Goal: Information Seeking & Learning: Learn about a topic

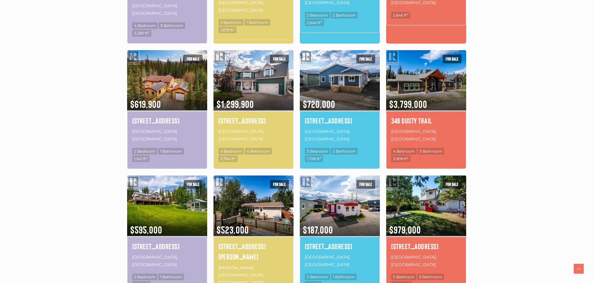
scroll to position [377, 0]
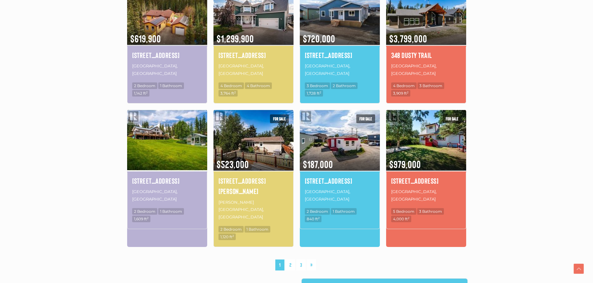
click at [176, 126] on img at bounding box center [167, 140] width 80 height 62
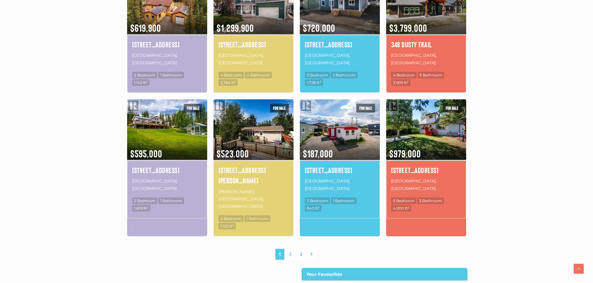
scroll to position [440, 0]
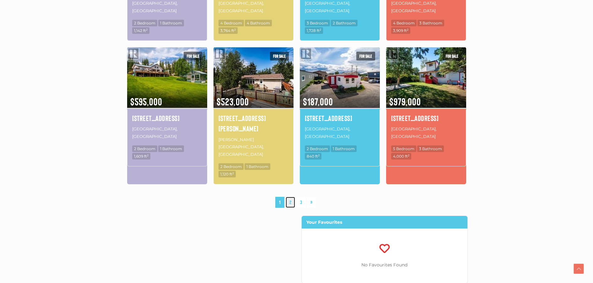
click at [289, 197] on link "2" at bounding box center [290, 202] width 9 height 11
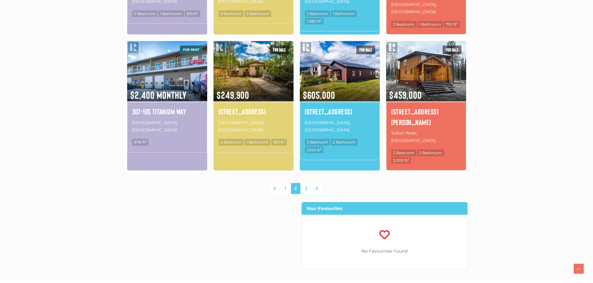
scroll to position [460, 0]
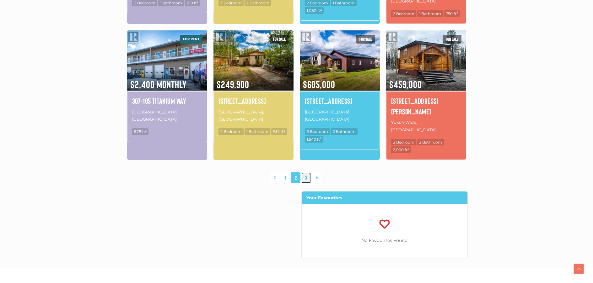
click at [307, 173] on link "3" at bounding box center [305, 178] width 9 height 11
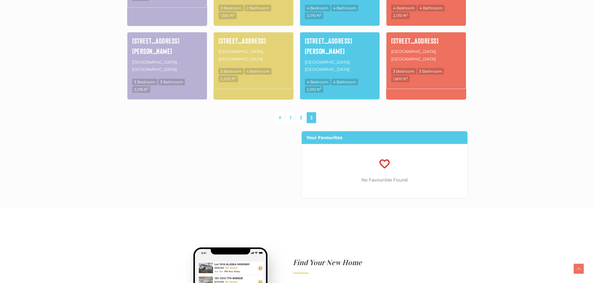
scroll to position [428, 0]
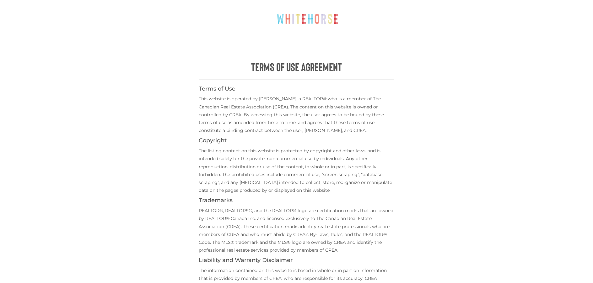
scroll to position [188, 0]
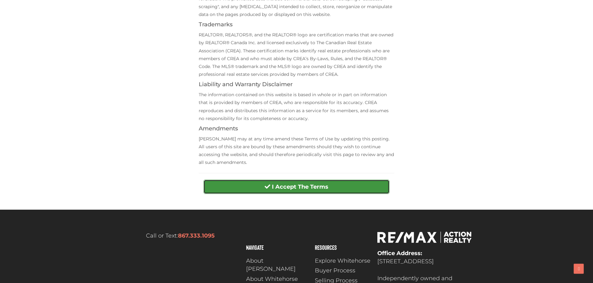
click at [320, 185] on strong "I Accept The Terms" at bounding box center [300, 187] width 57 height 7
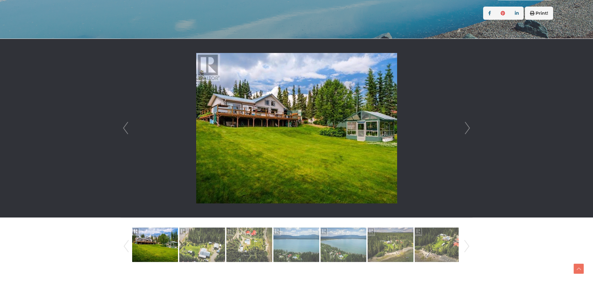
scroll to position [157, 0]
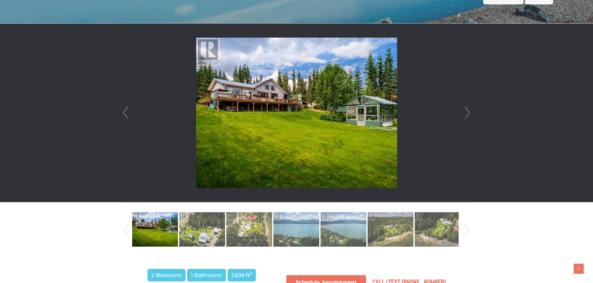
click at [466, 110] on link "Next" at bounding box center [467, 113] width 9 height 179
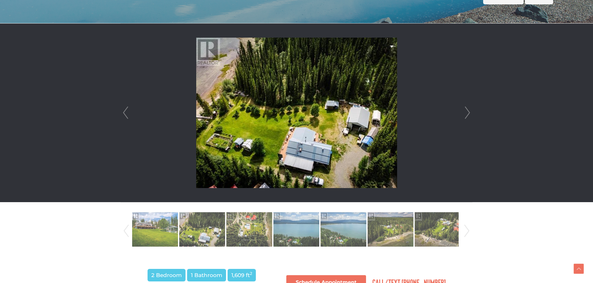
click at [466, 110] on link "Next" at bounding box center [467, 113] width 9 height 179
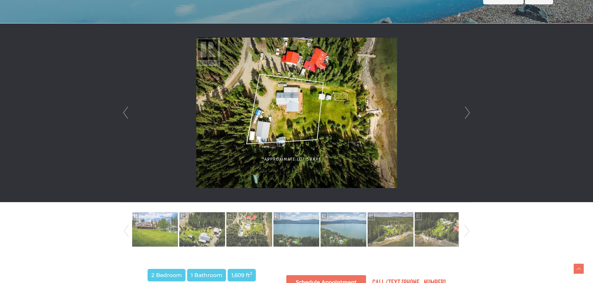
click at [466, 110] on link "Next" at bounding box center [467, 113] width 9 height 179
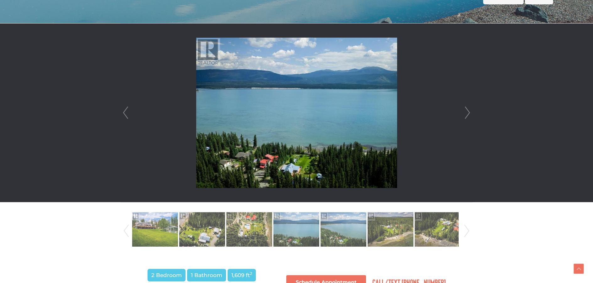
click at [466, 110] on link "Next" at bounding box center [467, 113] width 9 height 179
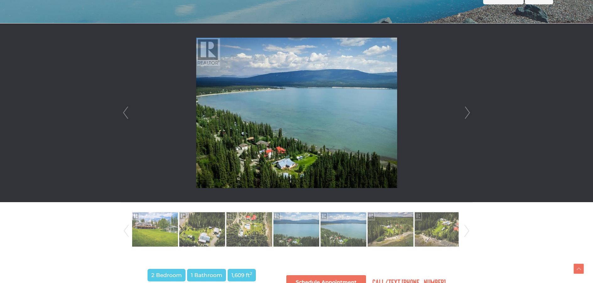
click at [466, 110] on link "Next" at bounding box center [467, 113] width 9 height 179
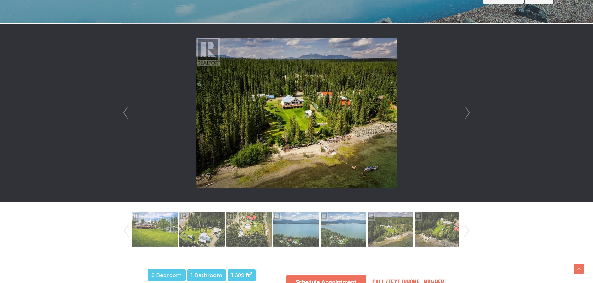
click at [466, 110] on link "Next" at bounding box center [467, 113] width 9 height 179
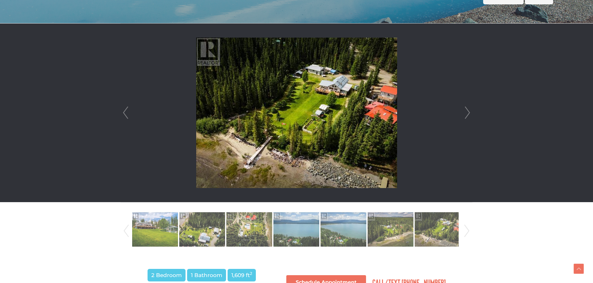
click at [466, 110] on link "Next" at bounding box center [467, 113] width 9 height 179
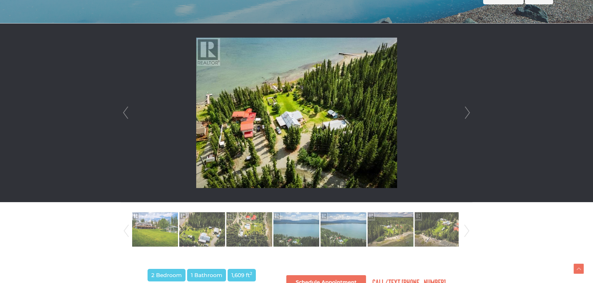
click at [466, 110] on link "Next" at bounding box center [467, 113] width 9 height 179
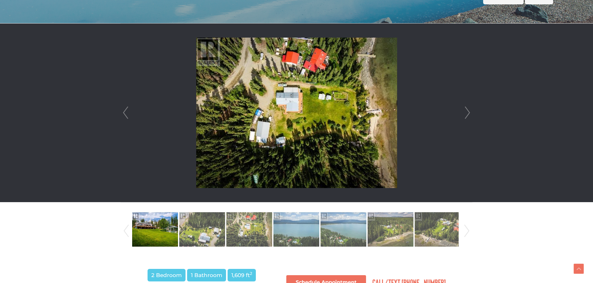
click at [466, 110] on link "Next" at bounding box center [467, 113] width 9 height 179
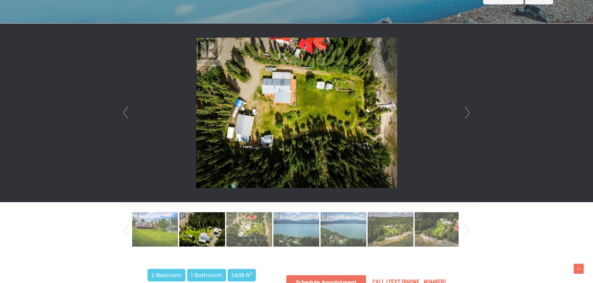
click at [466, 110] on link "Next" at bounding box center [467, 113] width 9 height 179
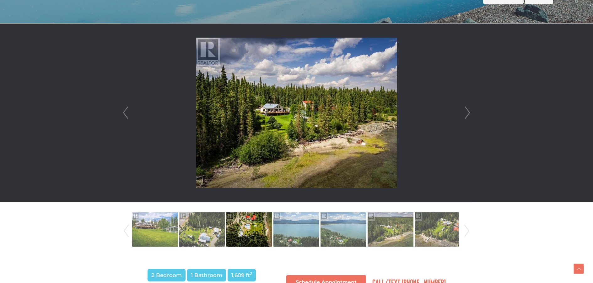
click at [466, 110] on link "Next" at bounding box center [467, 113] width 9 height 179
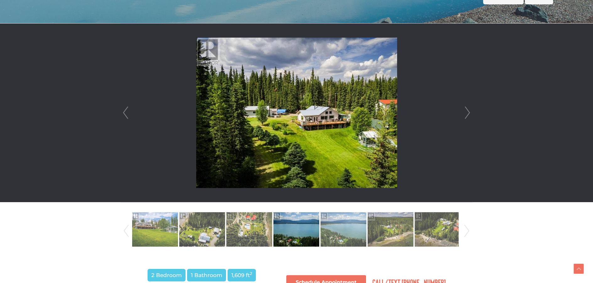
click at [466, 110] on link "Next" at bounding box center [467, 113] width 9 height 179
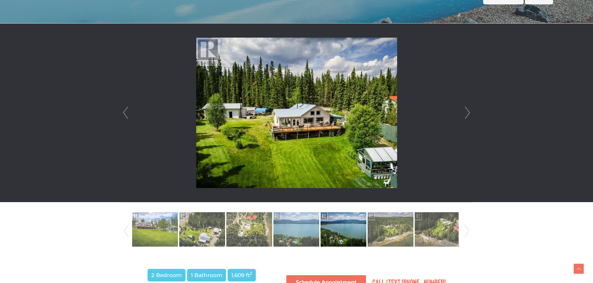
click at [466, 110] on link "Next" at bounding box center [467, 113] width 9 height 179
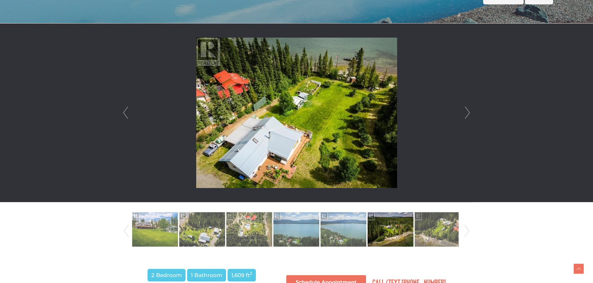
click at [471, 111] on link "Next" at bounding box center [467, 113] width 9 height 179
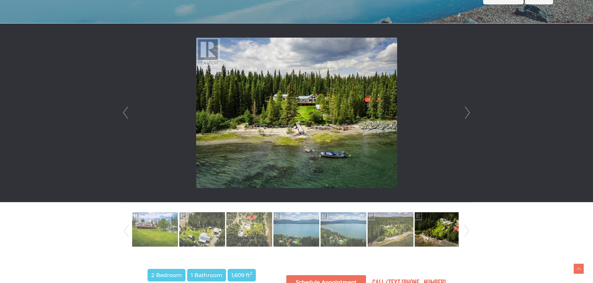
click at [469, 111] on link "Next" at bounding box center [467, 113] width 9 height 179
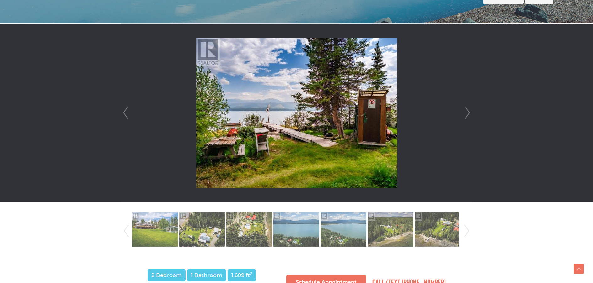
click at [469, 111] on link "Next" at bounding box center [467, 113] width 9 height 179
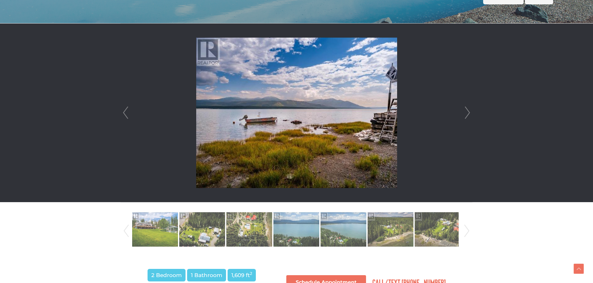
click at [469, 111] on link "Next" at bounding box center [467, 113] width 9 height 179
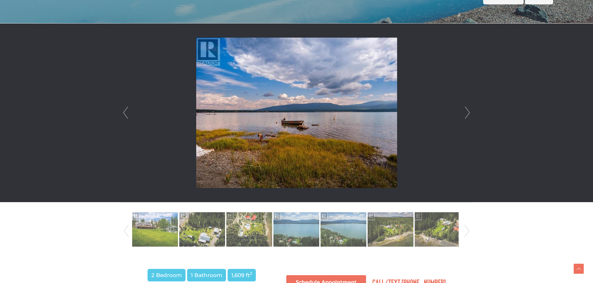
click at [469, 111] on link "Next" at bounding box center [467, 113] width 9 height 179
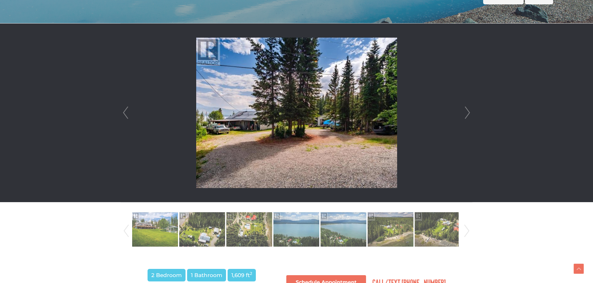
click at [469, 111] on link "Next" at bounding box center [467, 113] width 9 height 179
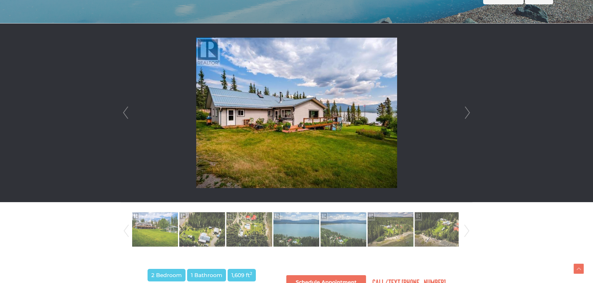
click at [469, 111] on link "Next" at bounding box center [467, 113] width 9 height 179
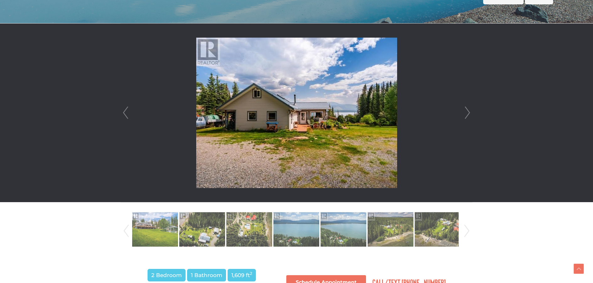
click at [469, 111] on link "Next" at bounding box center [467, 113] width 9 height 179
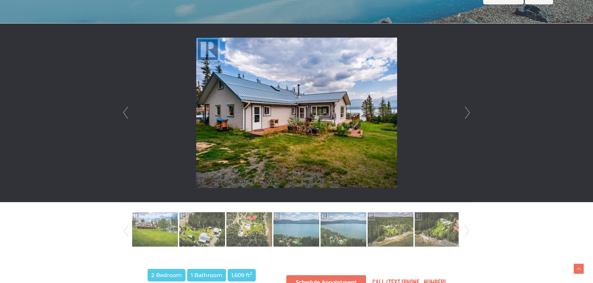
click at [469, 111] on link "Next" at bounding box center [467, 113] width 9 height 179
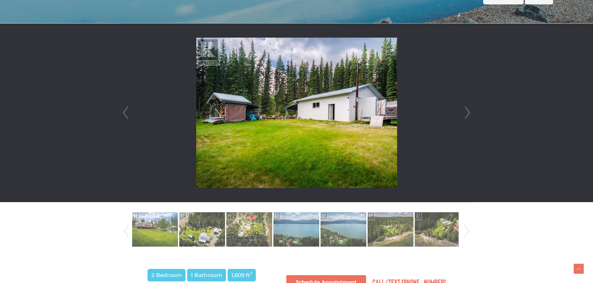
click at [469, 111] on link "Next" at bounding box center [467, 113] width 9 height 179
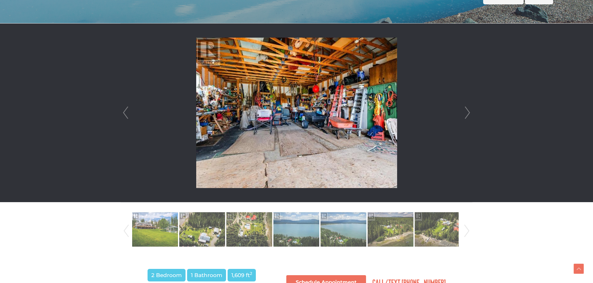
click at [469, 111] on link "Next" at bounding box center [467, 113] width 9 height 179
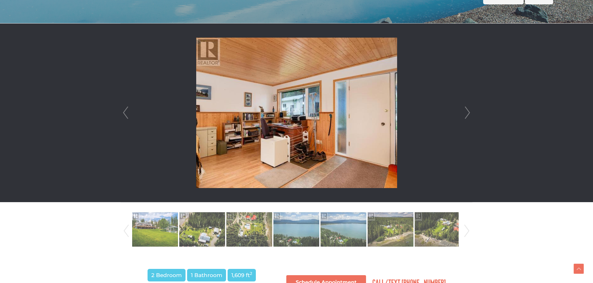
click at [469, 111] on link "Next" at bounding box center [467, 113] width 9 height 179
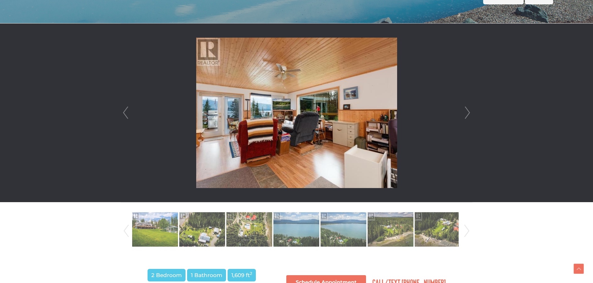
click at [469, 111] on link "Next" at bounding box center [467, 113] width 9 height 179
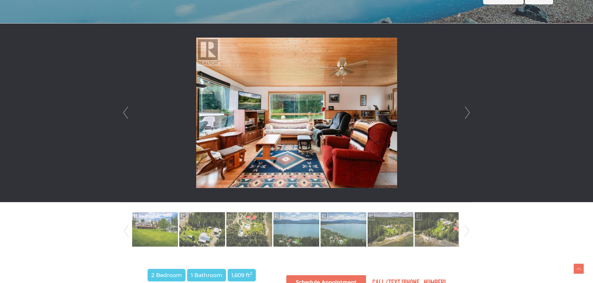
click at [469, 111] on link "Next" at bounding box center [467, 113] width 9 height 179
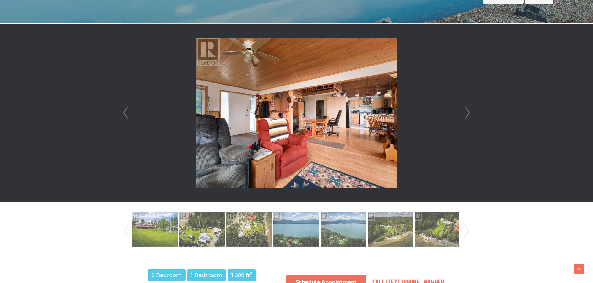
click at [469, 111] on link "Next" at bounding box center [467, 113] width 9 height 179
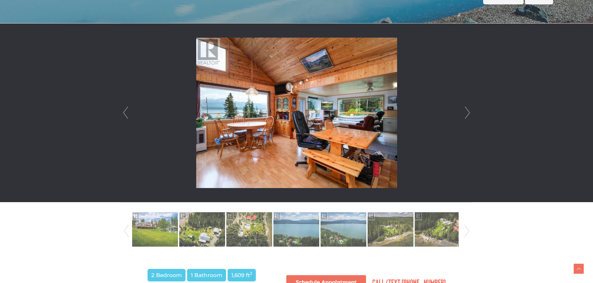
click at [469, 111] on link "Next" at bounding box center [467, 113] width 9 height 179
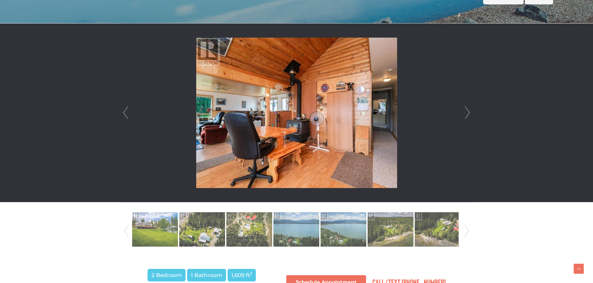
click at [469, 111] on link "Next" at bounding box center [467, 113] width 9 height 179
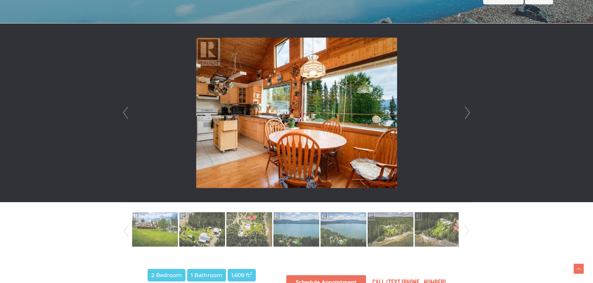
click at [469, 111] on link "Next" at bounding box center [467, 113] width 9 height 179
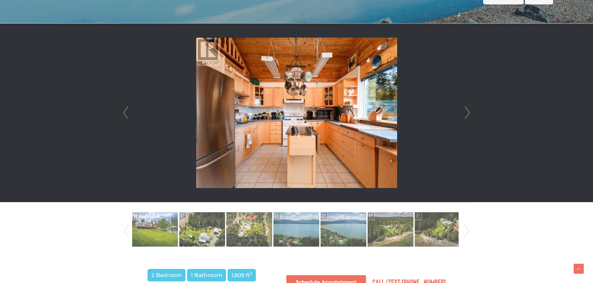
click at [469, 111] on link "Next" at bounding box center [467, 113] width 9 height 179
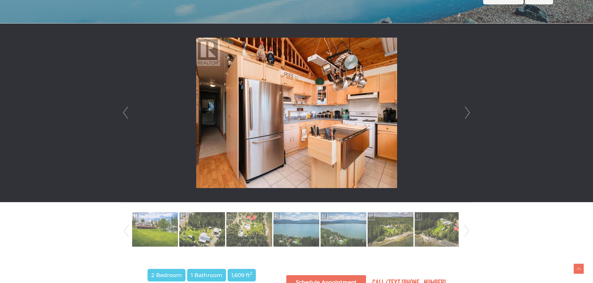
click at [469, 111] on link "Next" at bounding box center [467, 113] width 9 height 179
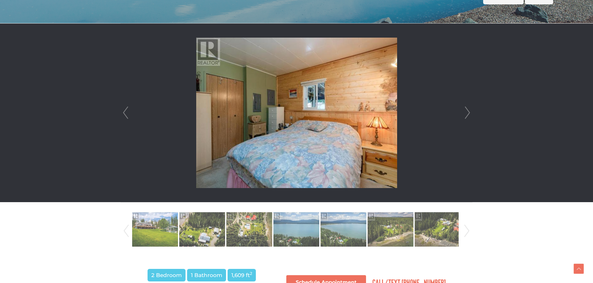
click at [469, 111] on link "Next" at bounding box center [467, 113] width 9 height 179
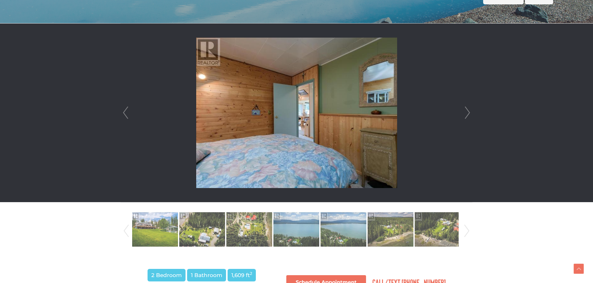
click at [469, 111] on link "Next" at bounding box center [467, 113] width 9 height 179
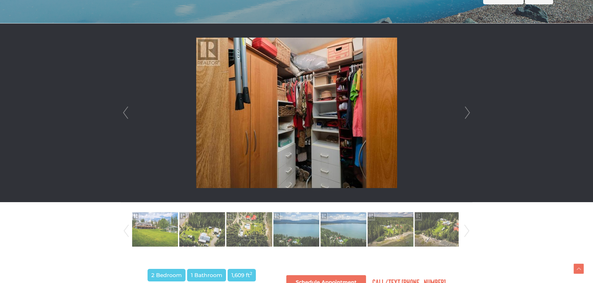
click at [469, 111] on link "Next" at bounding box center [467, 113] width 9 height 179
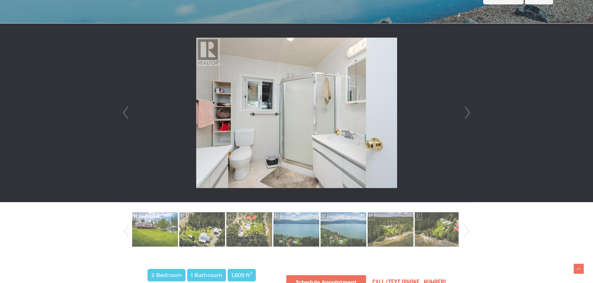
click at [469, 111] on link "Next" at bounding box center [467, 113] width 9 height 179
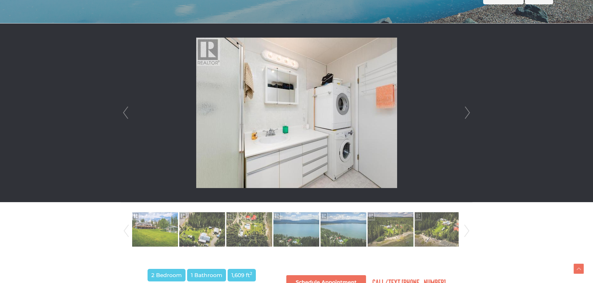
click at [469, 111] on link "Next" at bounding box center [467, 113] width 9 height 179
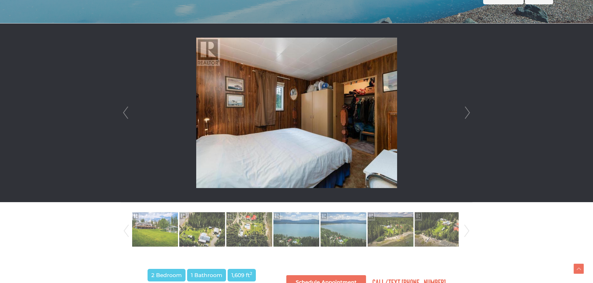
click at [469, 111] on link "Next" at bounding box center [467, 113] width 9 height 179
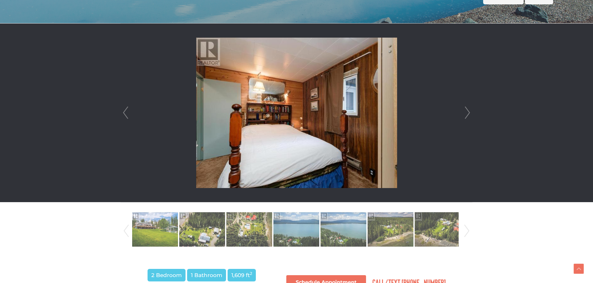
click at [469, 111] on link "Next" at bounding box center [467, 113] width 9 height 179
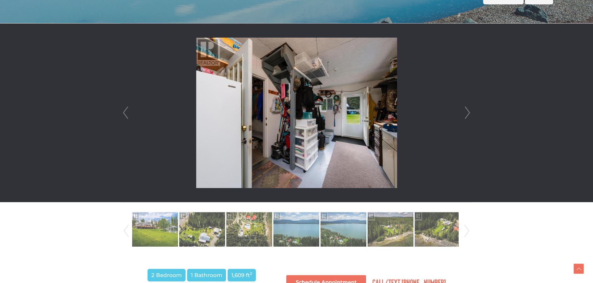
click at [469, 111] on link "Next" at bounding box center [467, 113] width 9 height 179
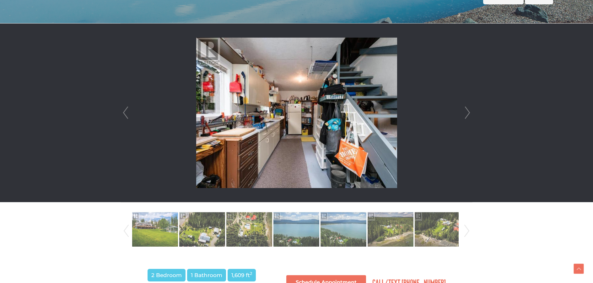
click at [469, 111] on link "Next" at bounding box center [467, 113] width 9 height 179
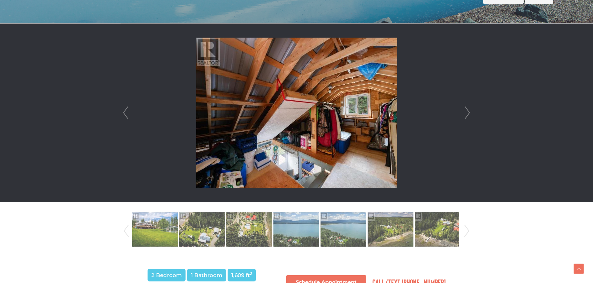
click at [469, 111] on link "Next" at bounding box center [467, 113] width 9 height 179
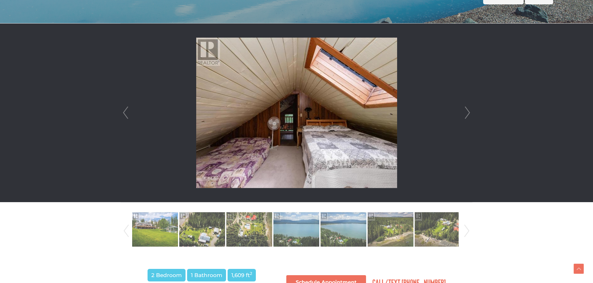
click at [469, 111] on link "Next" at bounding box center [467, 113] width 9 height 179
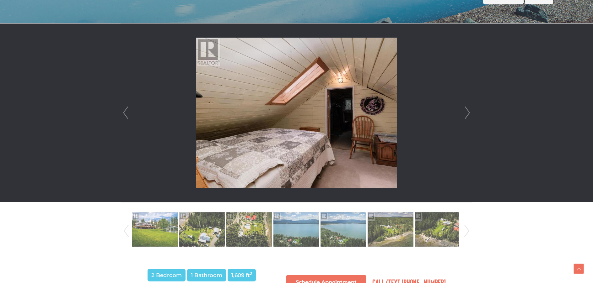
click at [469, 111] on link "Next" at bounding box center [467, 113] width 9 height 179
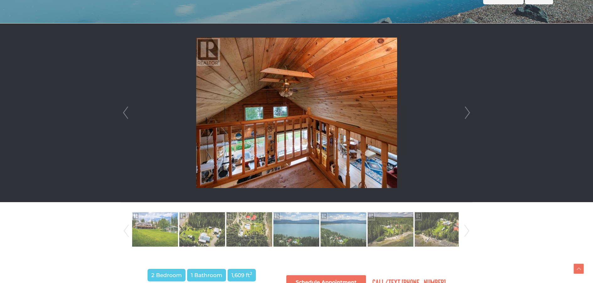
click at [469, 111] on link "Next" at bounding box center [467, 113] width 9 height 179
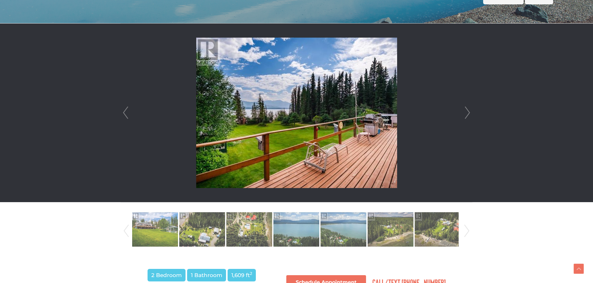
click at [469, 111] on link "Next" at bounding box center [467, 113] width 9 height 179
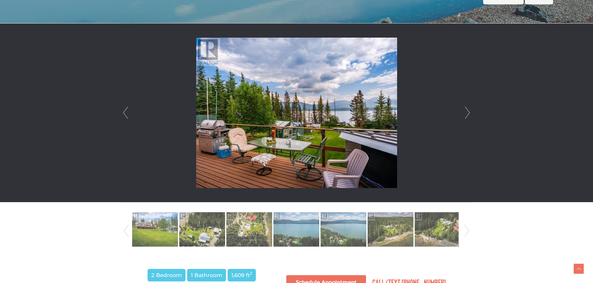
click at [469, 111] on link "Next" at bounding box center [467, 113] width 9 height 179
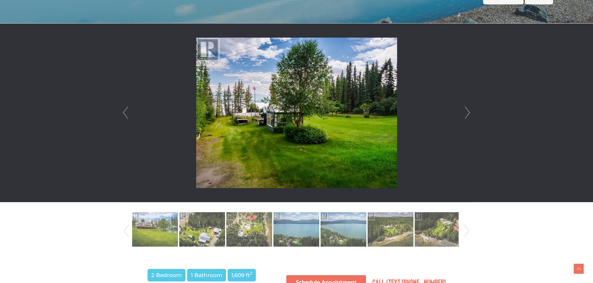
click at [469, 111] on link "Next" at bounding box center [467, 113] width 9 height 179
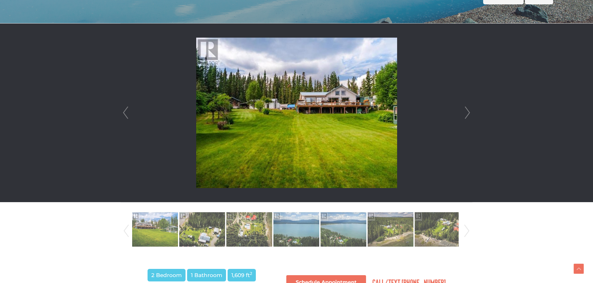
click at [469, 111] on link "Next" at bounding box center [467, 113] width 9 height 179
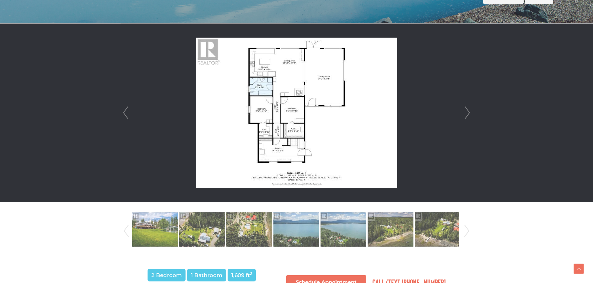
drag, startPoint x: 469, startPoint y: 111, endPoint x: 465, endPoint y: 89, distance: 21.7
click at [465, 89] on link "Next" at bounding box center [467, 113] width 9 height 179
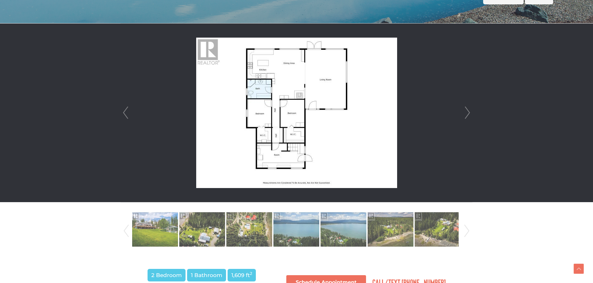
click at [134, 112] on li at bounding box center [296, 113] width 351 height 179
click at [128, 113] on link "Prev" at bounding box center [125, 113] width 9 height 179
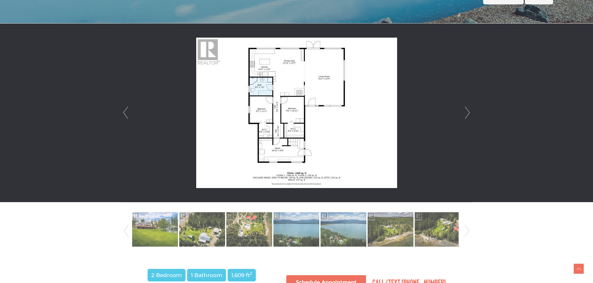
click at [468, 112] on link "Next" at bounding box center [467, 113] width 9 height 179
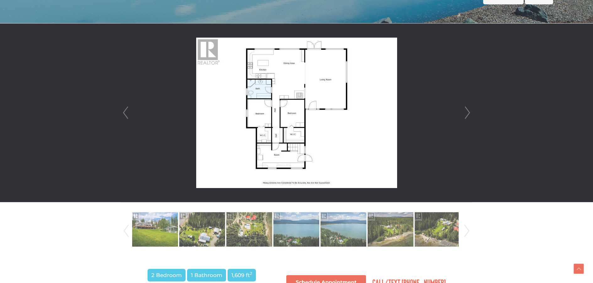
click at [468, 112] on link "Next" at bounding box center [467, 113] width 9 height 179
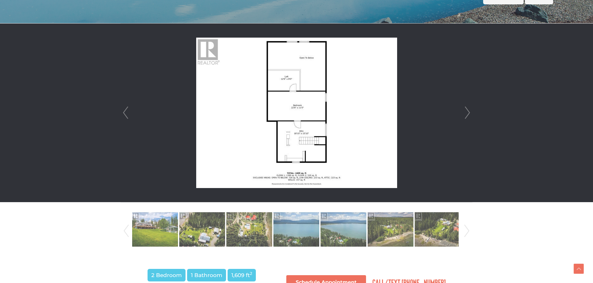
click at [468, 112] on link "Next" at bounding box center [467, 113] width 9 height 179
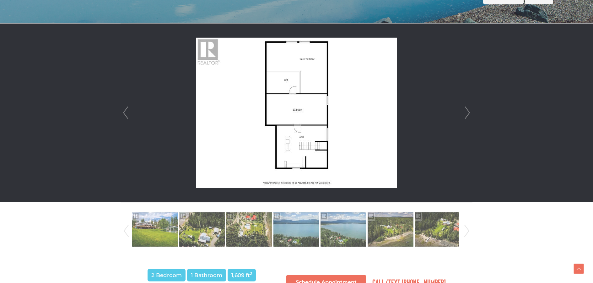
click at [468, 112] on link "Next" at bounding box center [467, 113] width 9 height 179
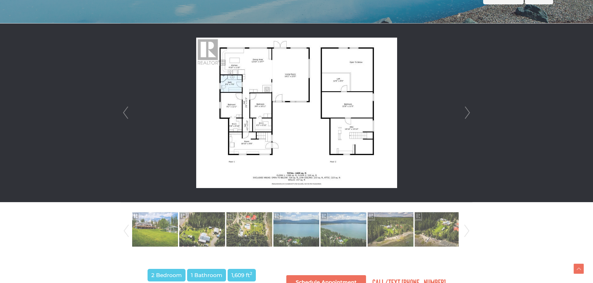
click at [468, 112] on link "Next" at bounding box center [467, 113] width 9 height 179
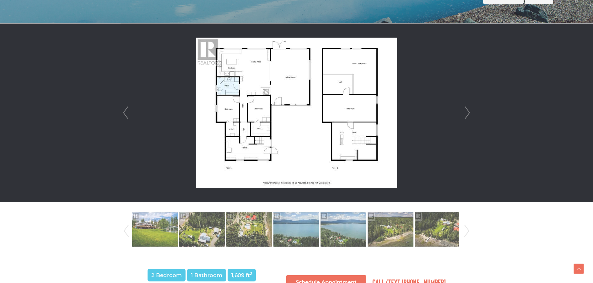
click at [468, 112] on link "Next" at bounding box center [467, 113] width 9 height 179
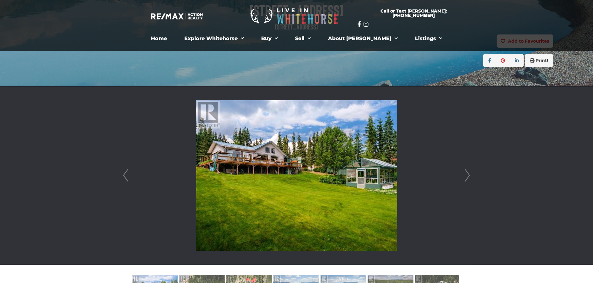
scroll to position [0, 0]
